Goal: Information Seeking & Learning: Learn about a topic

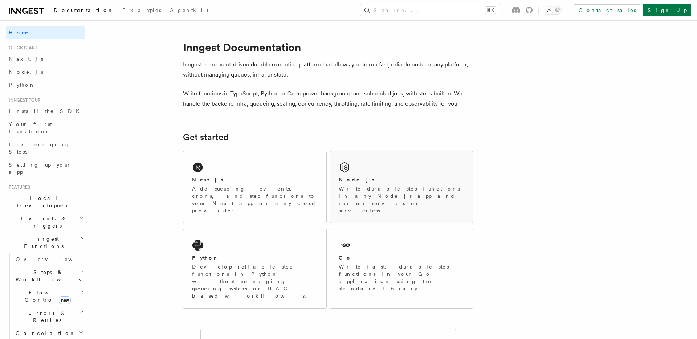
click at [389, 185] on p "Write durable step functions in any Node.js app and run on servers or serverles…" at bounding box center [402, 199] width 126 height 29
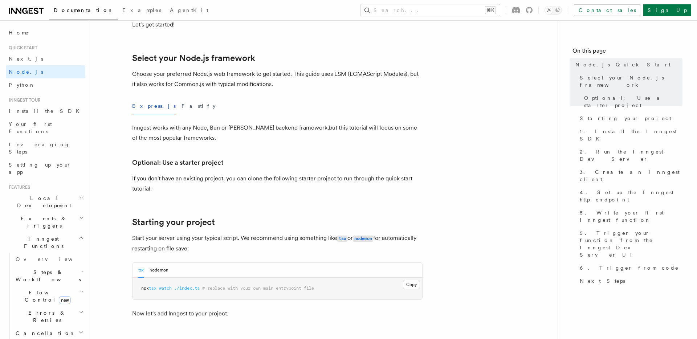
scroll to position [183, 0]
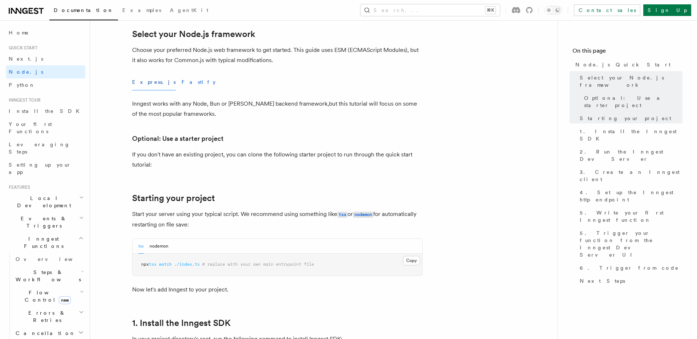
click at [182, 80] on button "Fastify" at bounding box center [199, 82] width 34 height 16
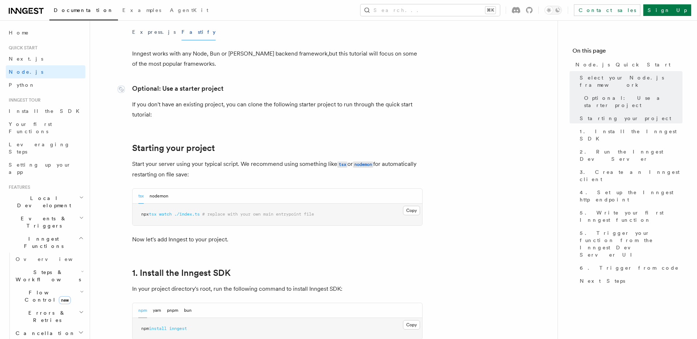
scroll to position [236, 0]
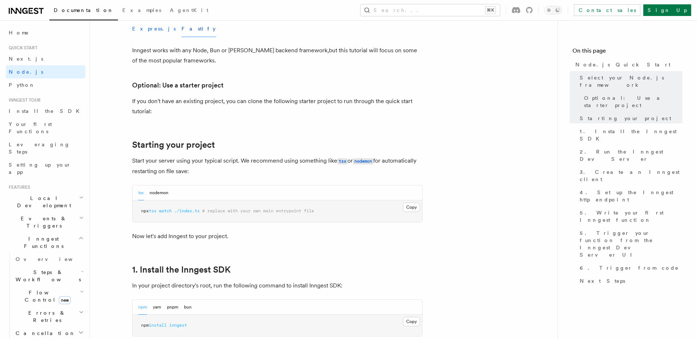
click at [141, 27] on button "Express.js" at bounding box center [154, 29] width 44 height 16
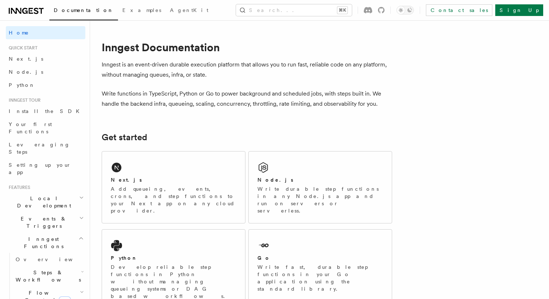
click at [54, 192] on h2 "Local Development" at bounding box center [46, 202] width 80 height 20
click at [45, 215] on span "Events & Triggers" at bounding box center [42, 222] width 73 height 15
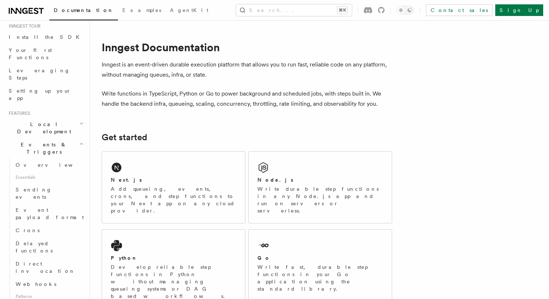
scroll to position [82, 0]
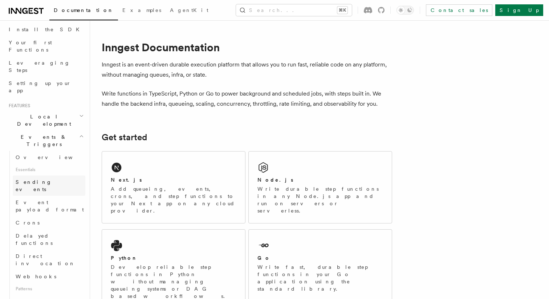
click at [50, 179] on span "Sending events" at bounding box center [34, 185] width 36 height 13
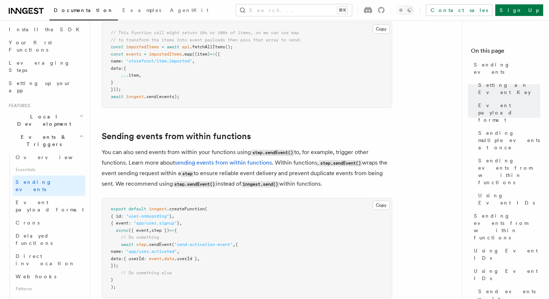
scroll to position [1142, 0]
